Goal: Entertainment & Leisure: Consume media (video, audio)

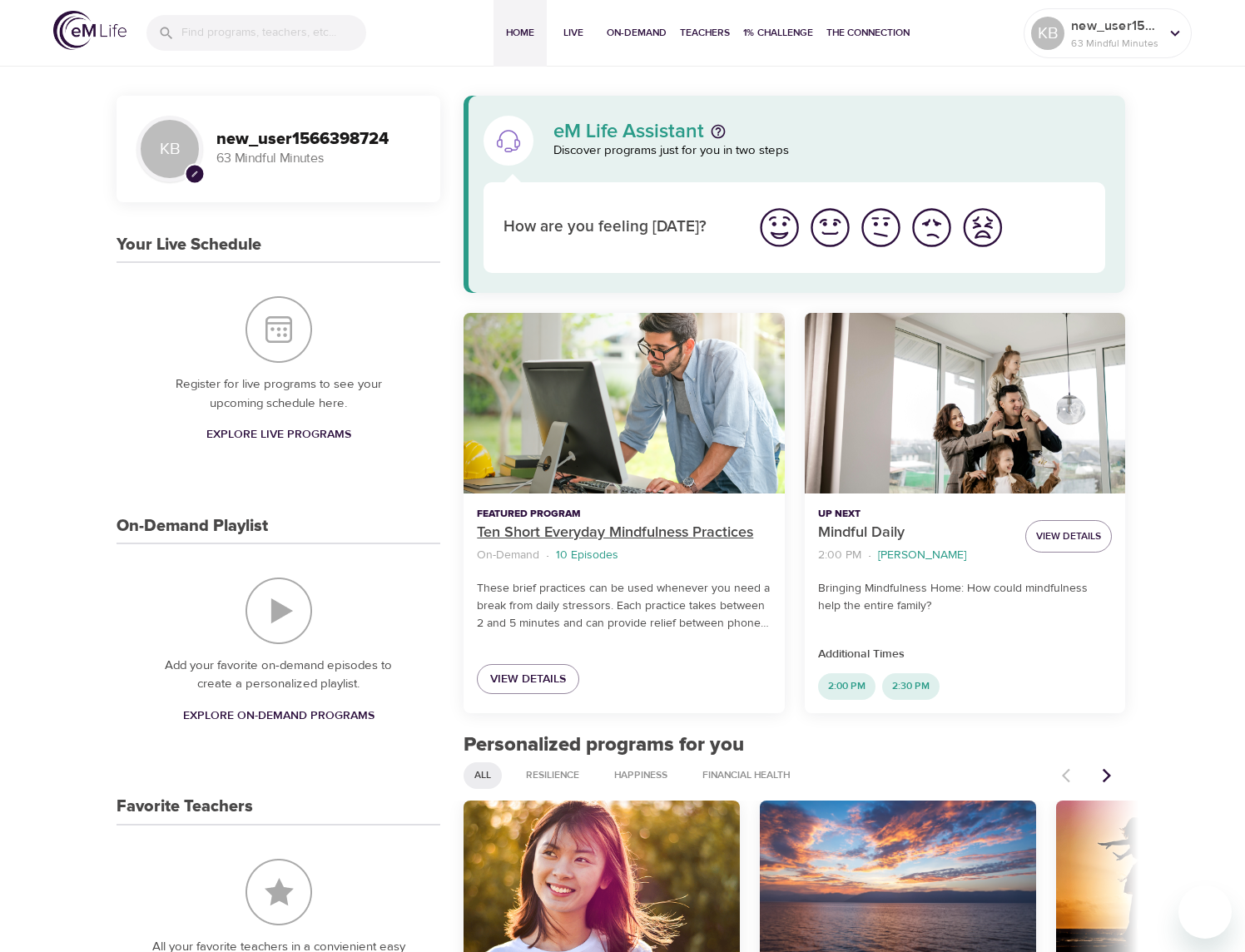
click at [700, 540] on p "Ten Short Everyday Mindfulness Practices" at bounding box center [624, 533] width 294 height 23
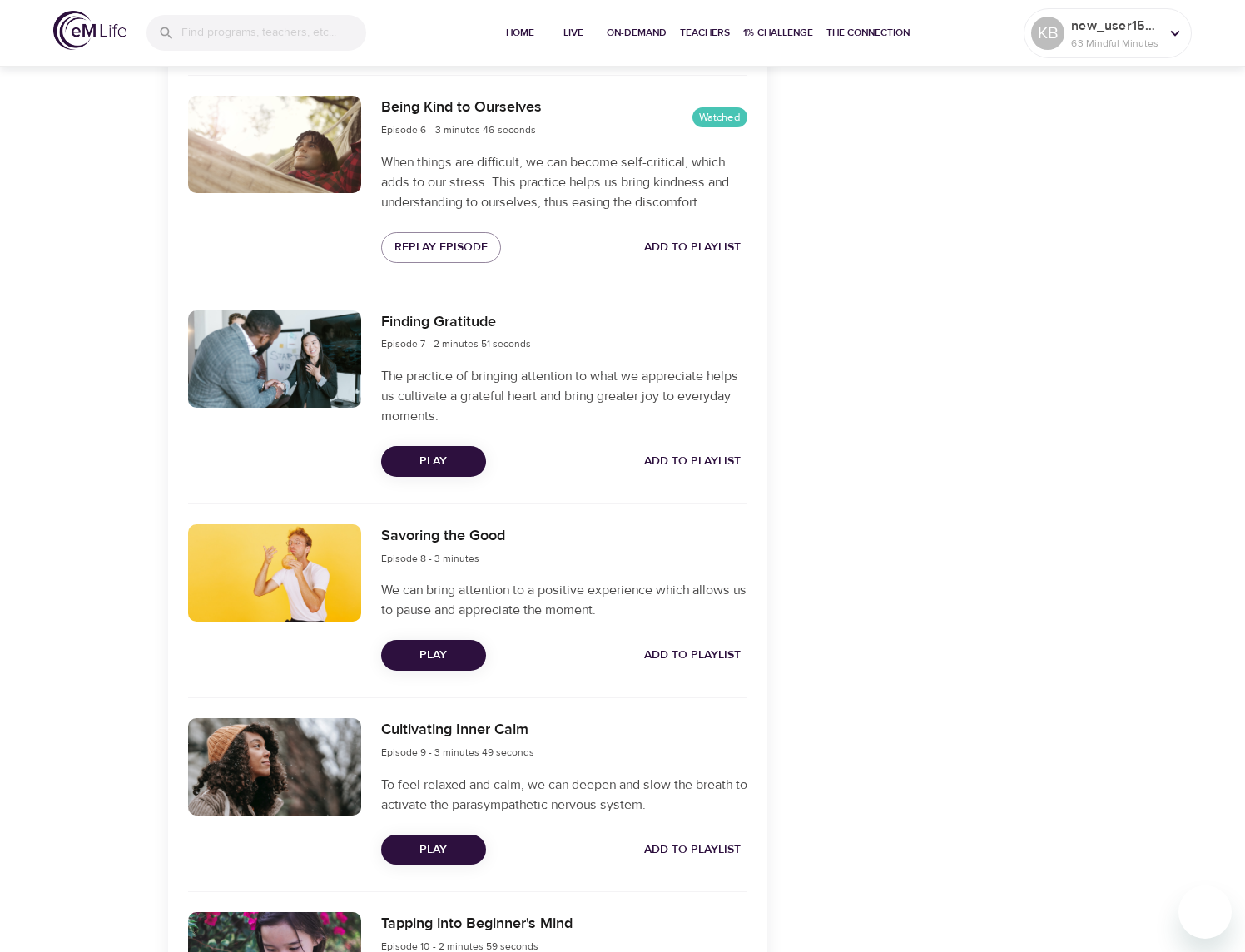
scroll to position [1632, 0]
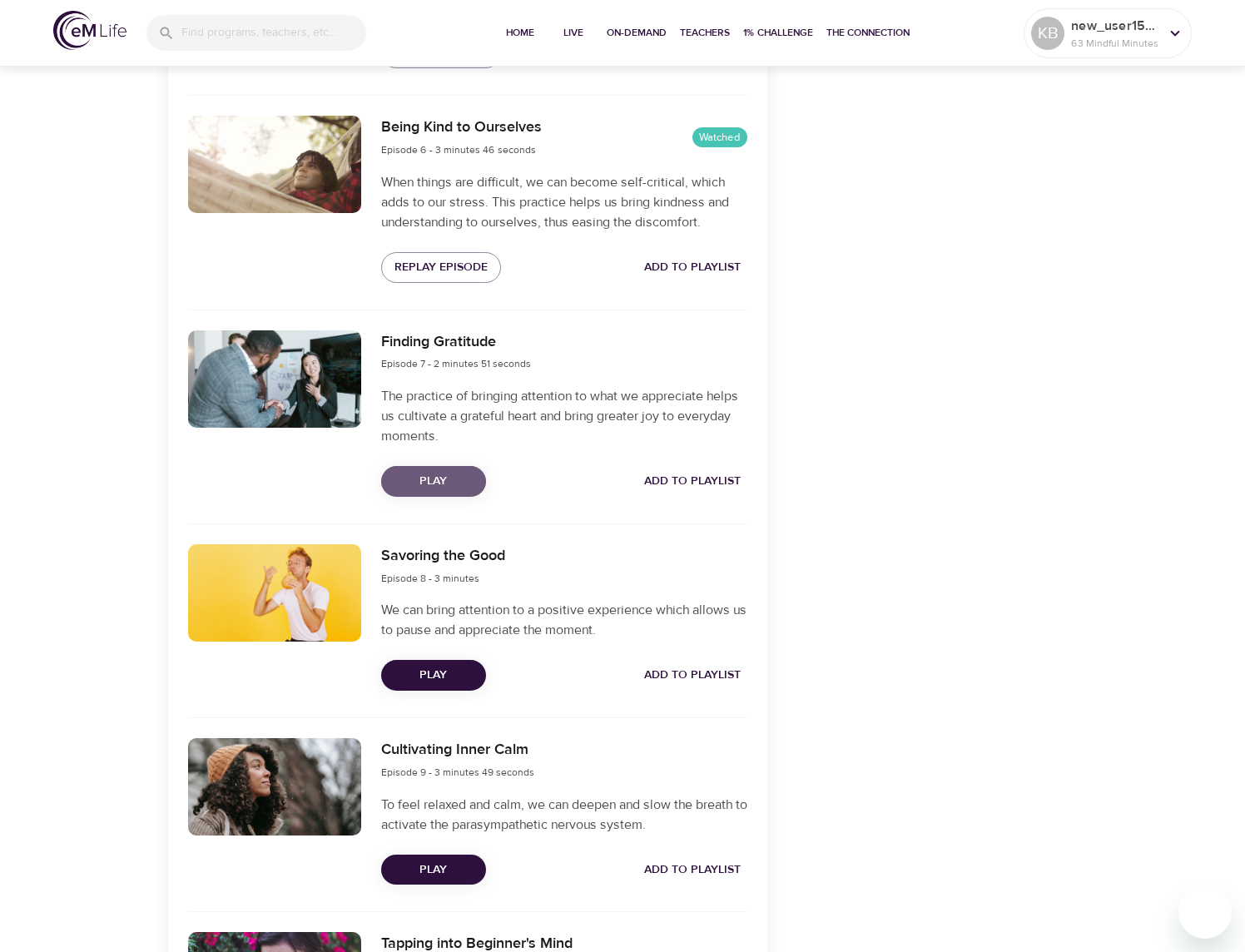
click at [439, 493] on button "Play" at bounding box center [434, 482] width 105 height 31
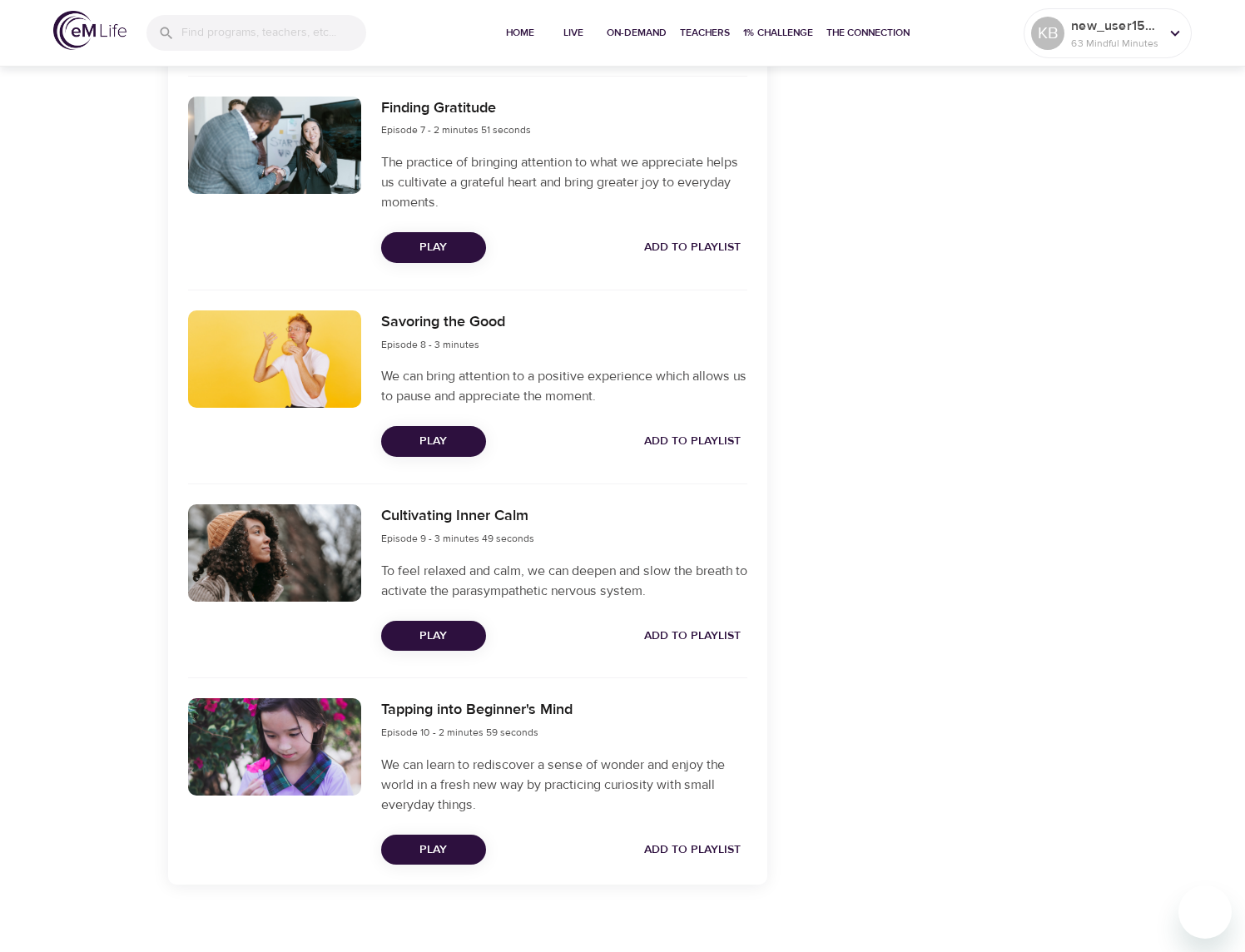
scroll to position [1881, 0]
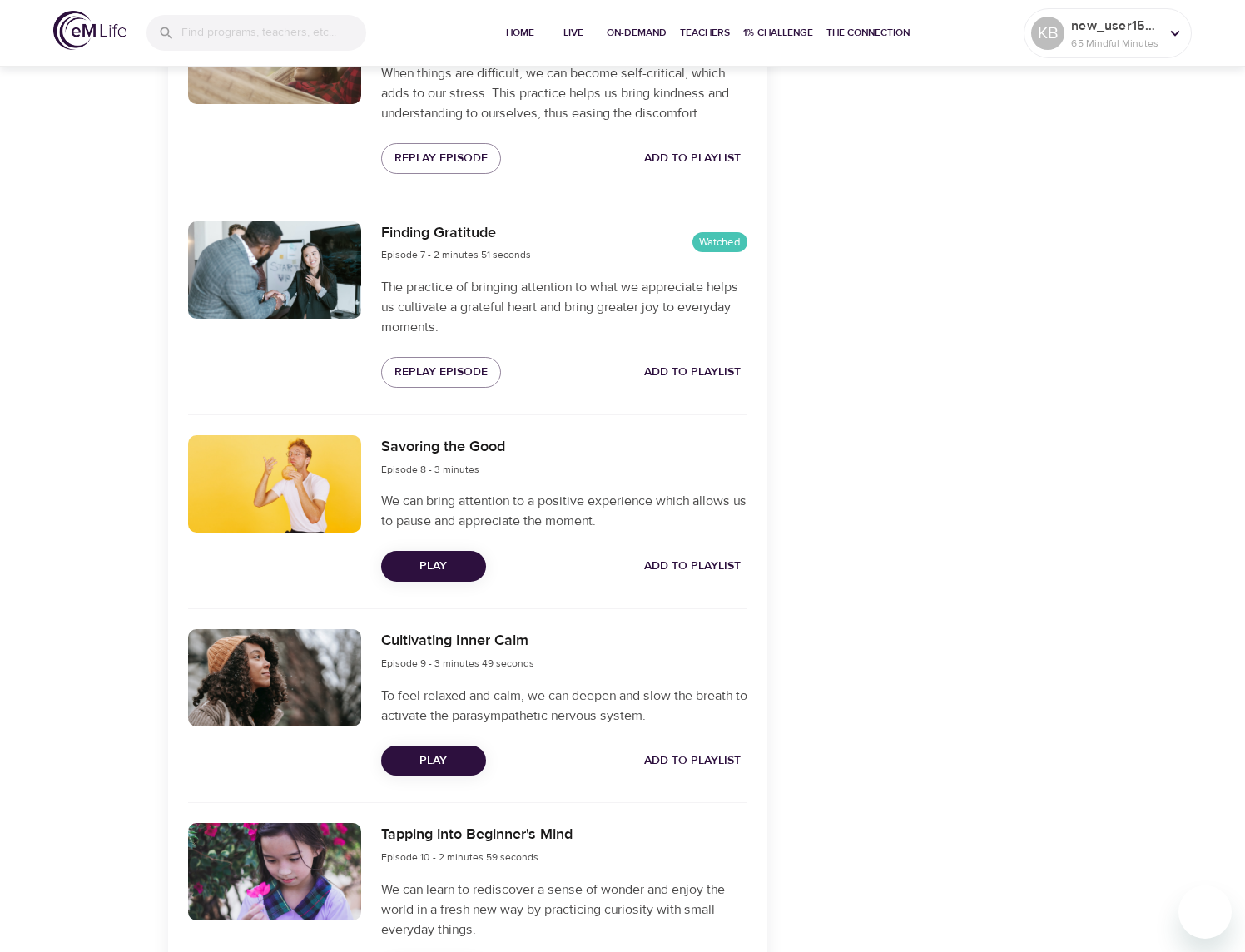
scroll to position [1881, 0]
